Goal: Find specific page/section: Find specific page/section

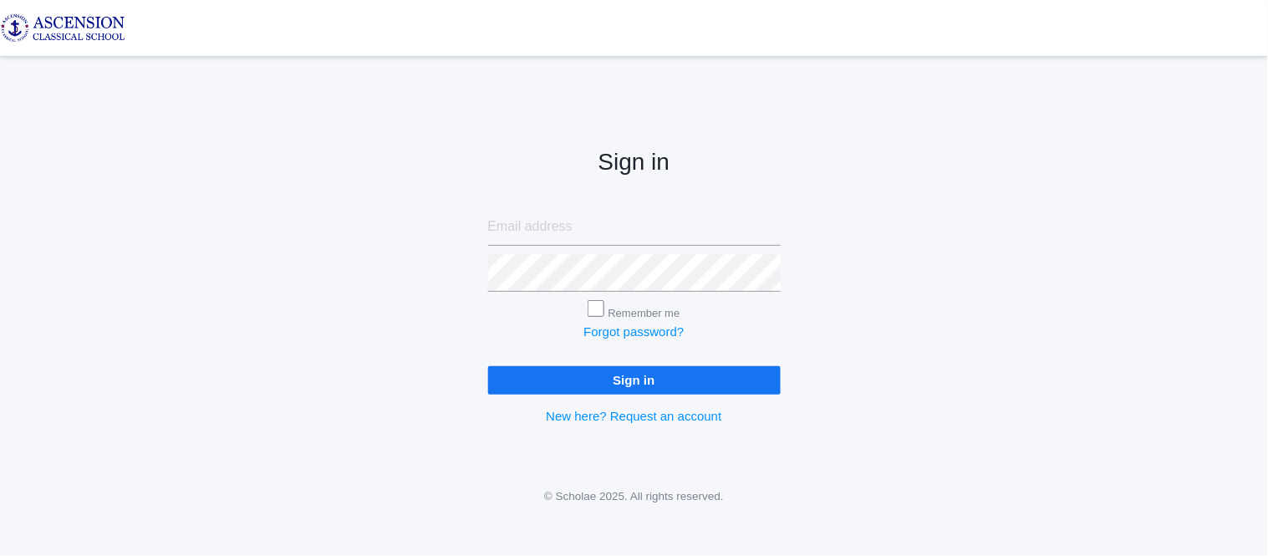
type input "admin@ascensionclassicalschool.org"
click at [541, 369] on input "Sign in" at bounding box center [634, 380] width 293 height 28
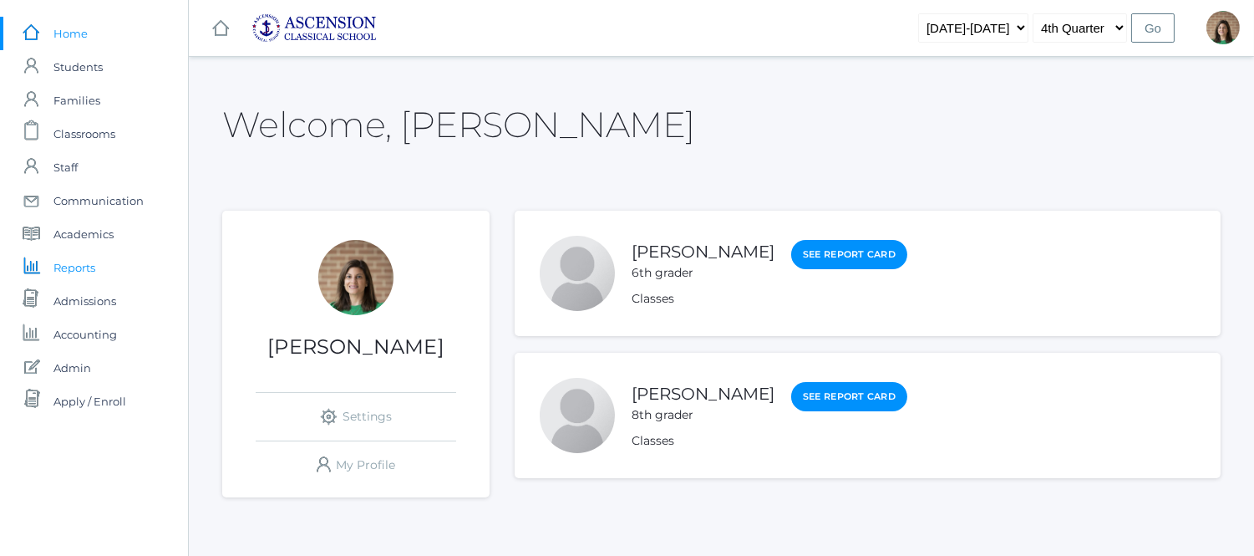
click at [82, 262] on span "Reports" at bounding box center [74, 267] width 42 height 33
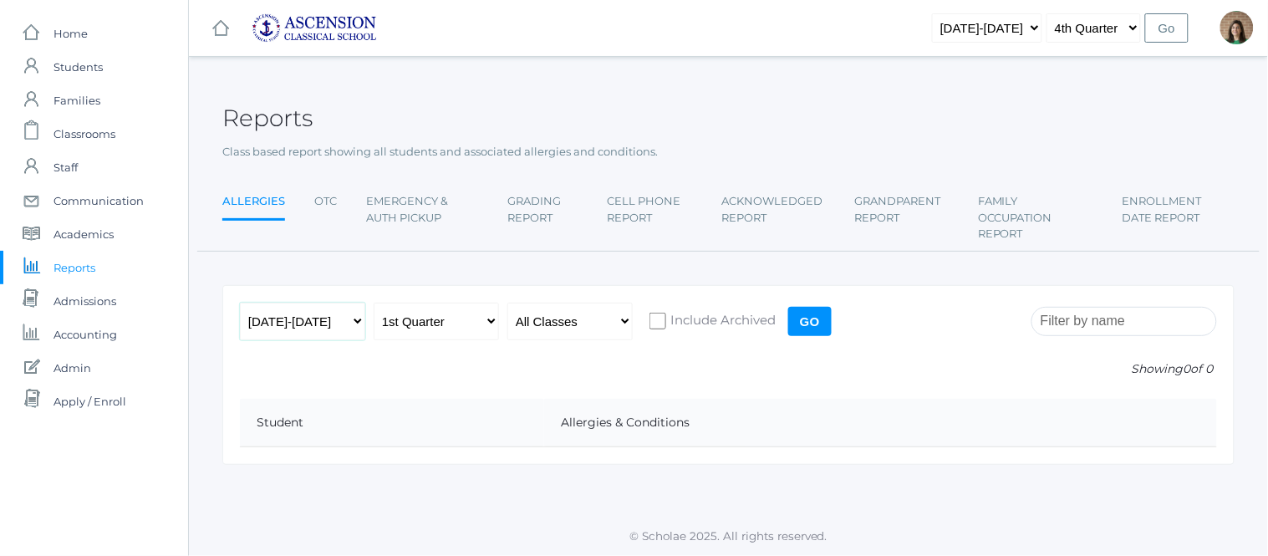
click at [355, 323] on select "[DATE]-[DATE] [DATE]-[DATE] [DATE]-[DATE]" at bounding box center [302, 322] width 125 height 38
click at [356, 323] on select "[DATE]-[DATE] [DATE]-[DATE] [DATE]-[DATE]" at bounding box center [302, 322] width 125 height 38
click at [907, 211] on link "Grandparent Report" at bounding box center [902, 209] width 94 height 49
